Goal: Understand site structure: Understand site structure

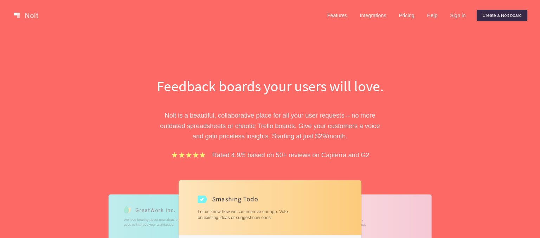
click at [328, 13] on link "Features" at bounding box center [336, 15] width 31 height 11
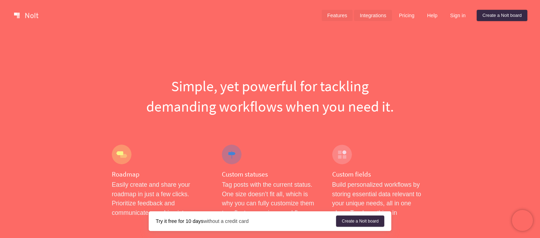
click at [379, 18] on link "Integrations" at bounding box center [373, 15] width 38 height 11
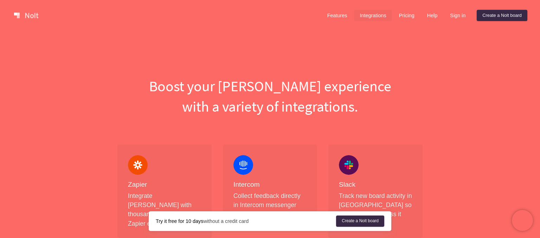
click at [29, 13] on link at bounding box center [26, 15] width 30 height 11
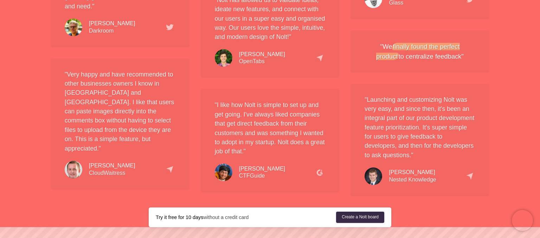
scroll to position [1314, 0]
